Goal: Transaction & Acquisition: Purchase product/service

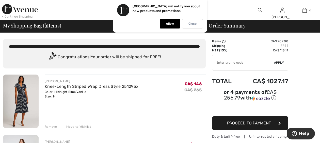
click at [193, 22] on p "Close" at bounding box center [193, 24] width 8 height 4
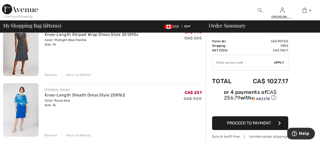
scroll to position [51, 0]
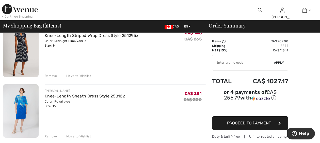
click at [49, 75] on div "Remove" at bounding box center [51, 75] width 12 height 5
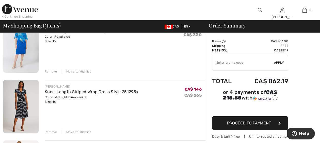
scroll to position [54, 0]
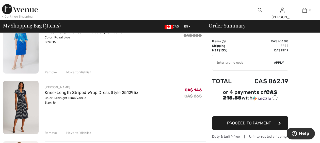
click at [51, 72] on div "Remove" at bounding box center [51, 72] width 12 height 5
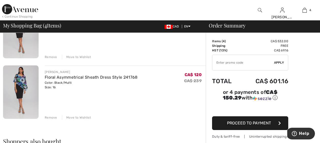
scroll to position [201, 0]
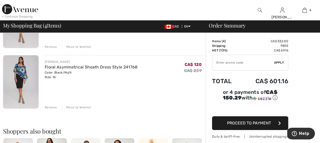
click at [53, 107] on div "Remove" at bounding box center [51, 107] width 12 height 5
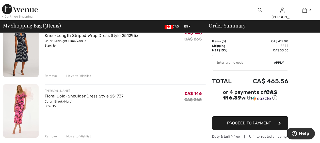
scroll to position [61, 0]
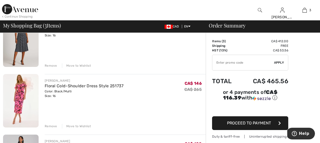
click at [50, 127] on div "Remove" at bounding box center [51, 126] width 12 height 5
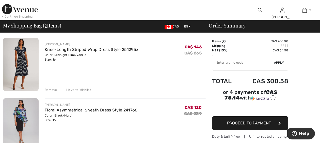
scroll to position [41, 0]
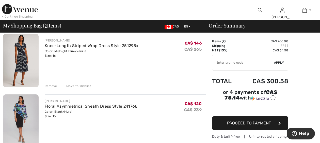
click at [21, 54] on img at bounding box center [21, 60] width 36 height 53
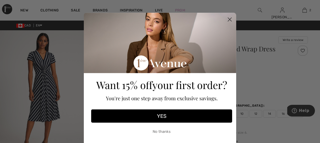
click at [166, 119] on button "YES" at bounding box center [161, 115] width 141 height 13
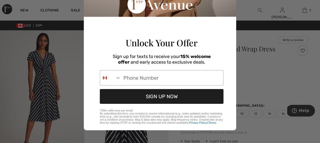
click at [214, 36] on p "Unlock Your Offer" at bounding box center [162, 42] width 144 height 12
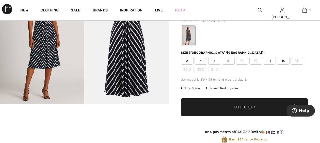
scroll to position [51, 0]
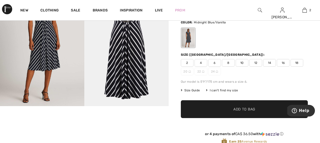
click at [283, 64] on span "16" at bounding box center [283, 63] width 13 height 8
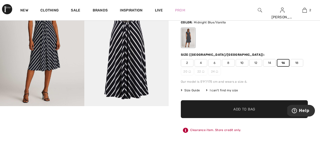
click at [252, 109] on span "Add to Bag" at bounding box center [245, 109] width 22 height 5
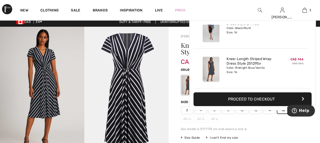
scroll to position [0, 0]
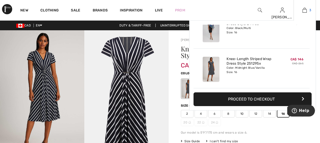
click at [308, 10] on link "3" at bounding box center [305, 10] width 22 height 6
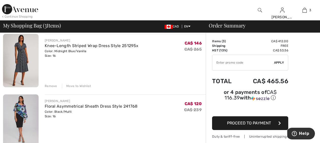
scroll to position [51, 0]
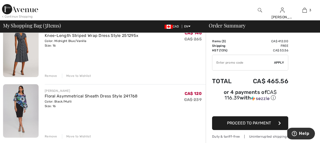
click at [51, 75] on div "Remove" at bounding box center [51, 75] width 12 height 5
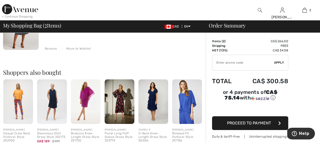
scroll to position [146, 0]
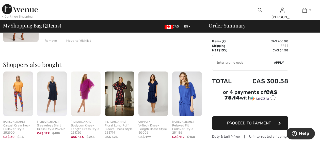
click at [82, 100] on img at bounding box center [86, 93] width 30 height 44
click at [82, 100] on div at bounding box center [160, 71] width 320 height 143
click at [82, 100] on img at bounding box center [86, 93] width 30 height 44
click at [83, 126] on div "Bodycon Knee-Length Dress Style 251720" at bounding box center [86, 129] width 30 height 10
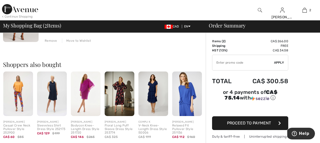
click at [83, 126] on div "Bodycon Knee-Length Dress Style 251720" at bounding box center [86, 129] width 30 height 10
click at [81, 136] on span "CA$ 146" at bounding box center [77, 137] width 13 height 4
click at [83, 108] on img at bounding box center [86, 93] width 30 height 44
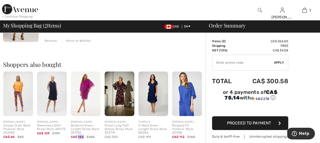
click at [99, 60] on div "Shoppers also bought Quick view JOSEPH RIBKOFF Casual Crew Neck Pullover Style …" at bounding box center [104, 96] width 203 height 94
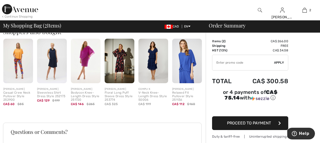
scroll to position [187, 0]
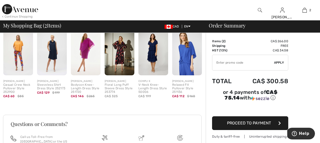
click at [88, 66] on img at bounding box center [86, 53] width 30 height 44
click at [78, 96] on span "CA$ 146" at bounding box center [77, 96] width 13 height 4
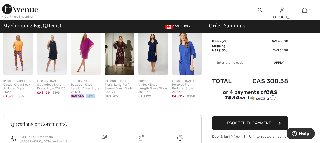
click at [78, 96] on span "CA$ 146" at bounding box center [77, 96] width 13 height 4
click at [86, 56] on img at bounding box center [86, 53] width 30 height 44
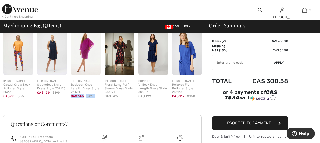
click at [86, 56] on img at bounding box center [86, 53] width 30 height 44
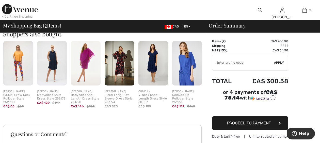
click at [118, 94] on div "Floral Long Puff Sleeve Dress Style 253774" at bounding box center [120, 98] width 30 height 10
click at [131, 107] on div "CA$ 325" at bounding box center [120, 106] width 30 height 5
